Goal: Information Seeking & Learning: Check status

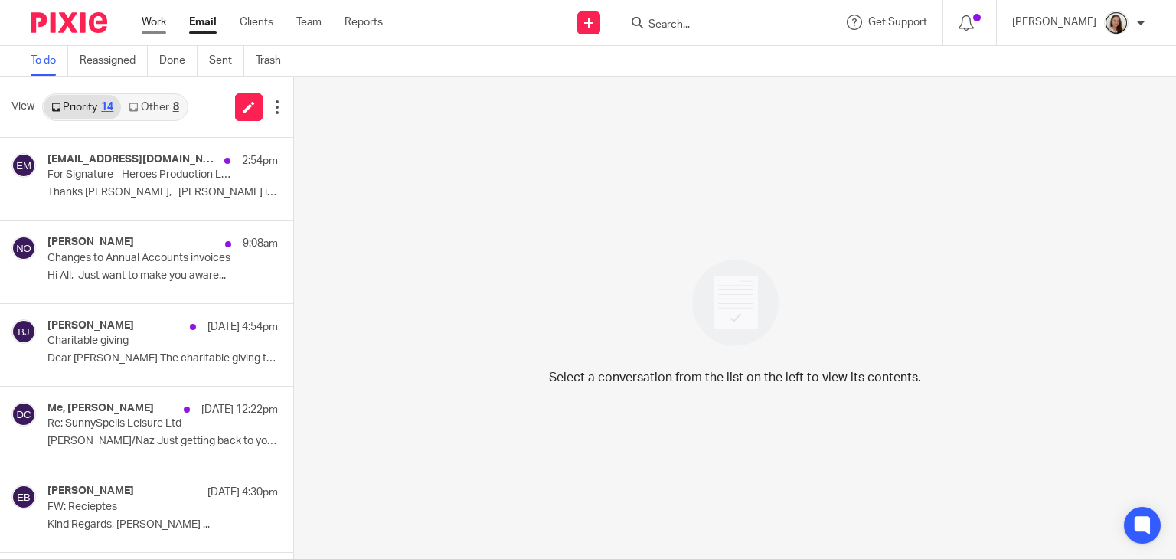
click at [159, 19] on link "Work" at bounding box center [154, 22] width 24 height 15
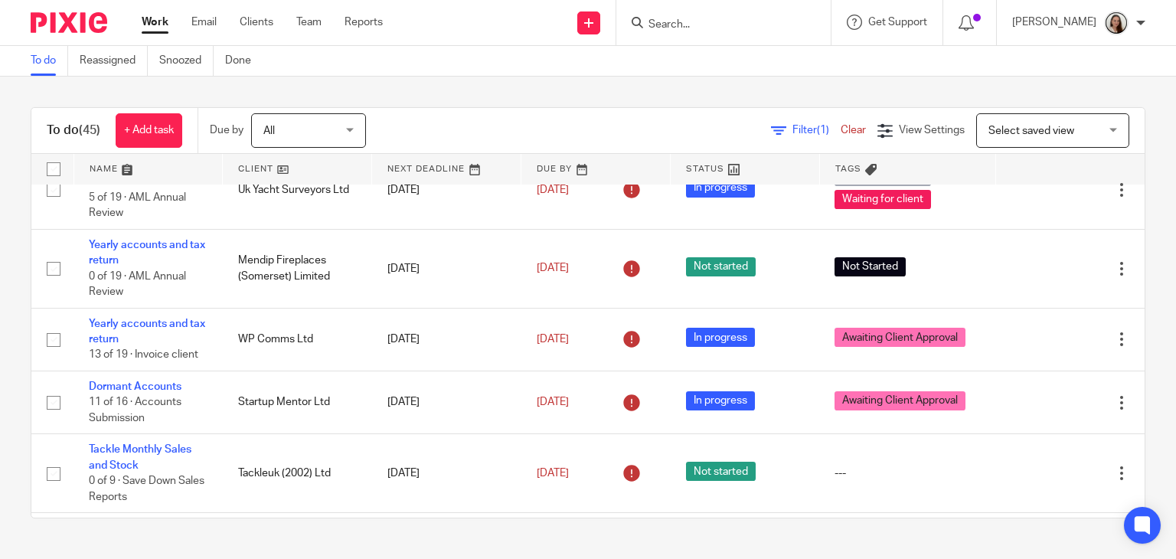
scroll to position [1058, 0]
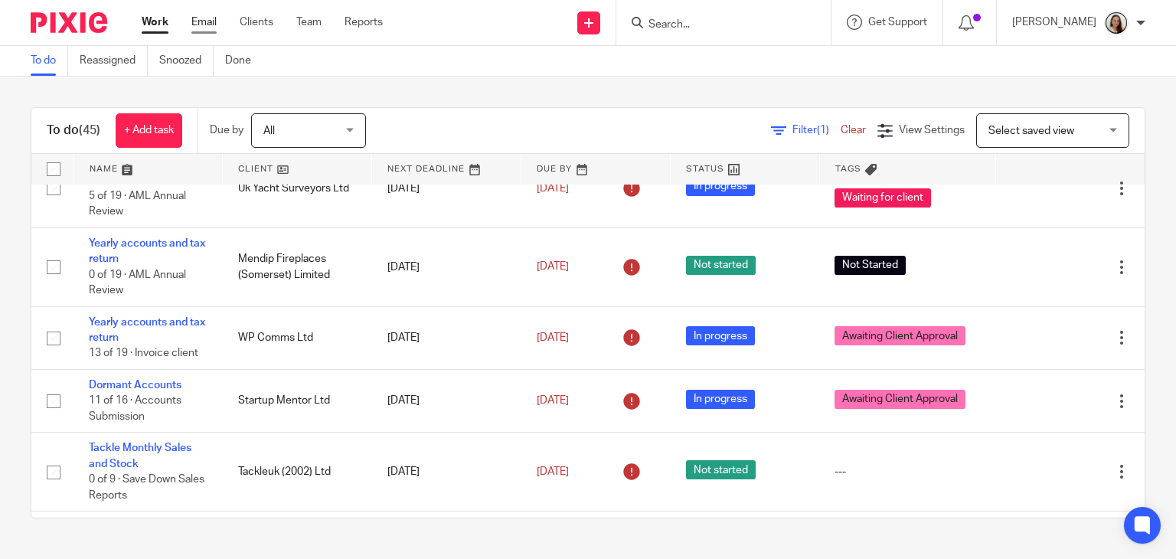
click at [202, 22] on link "Email" at bounding box center [203, 22] width 25 height 15
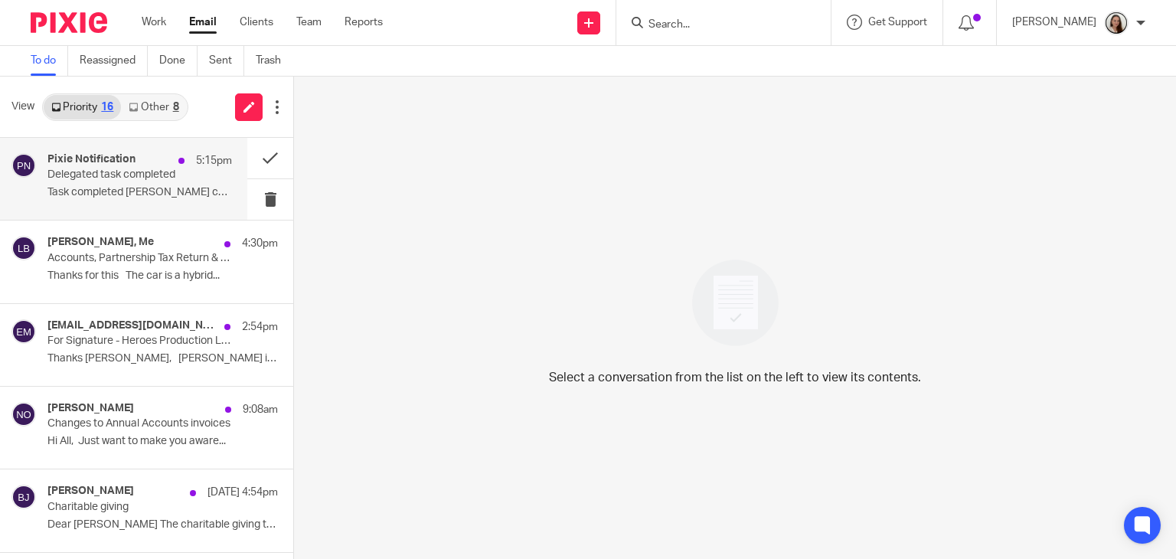
click at [141, 172] on p "Delegated task completed" at bounding box center [121, 174] width 148 height 13
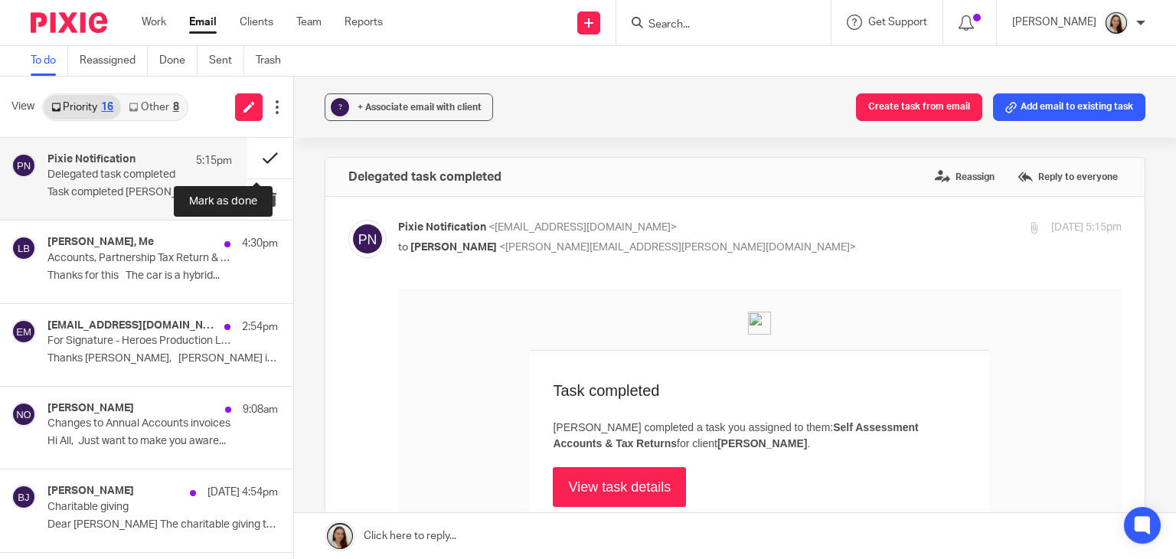
click at [254, 167] on button at bounding box center [270, 158] width 46 height 41
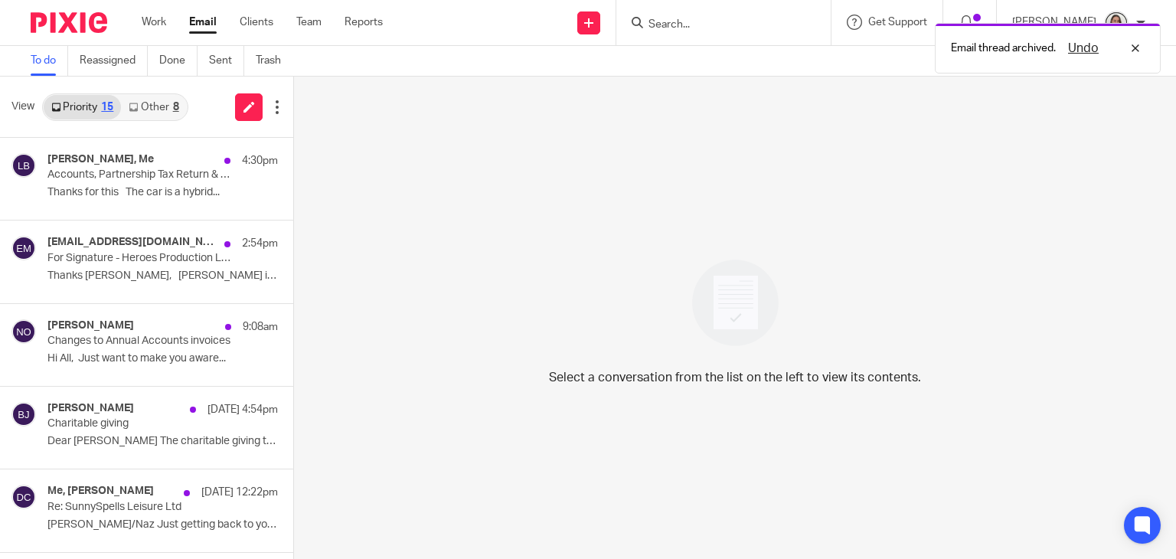
click at [156, 109] on link "Other 8" at bounding box center [153, 107] width 65 height 24
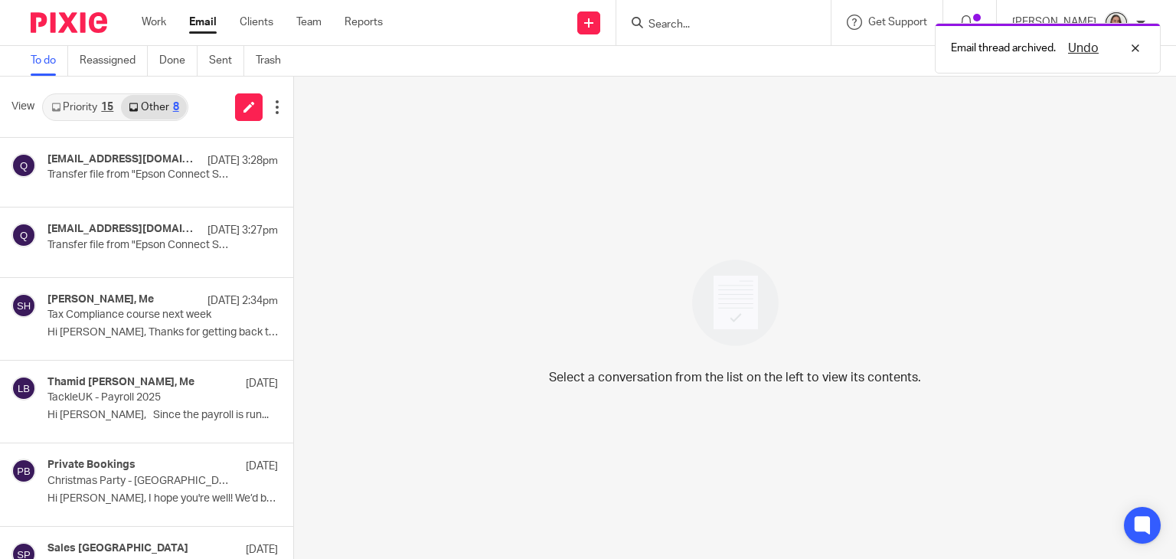
click at [94, 109] on link "Priority 15" at bounding box center [82, 107] width 77 height 24
